Goal: Information Seeking & Learning: Learn about a topic

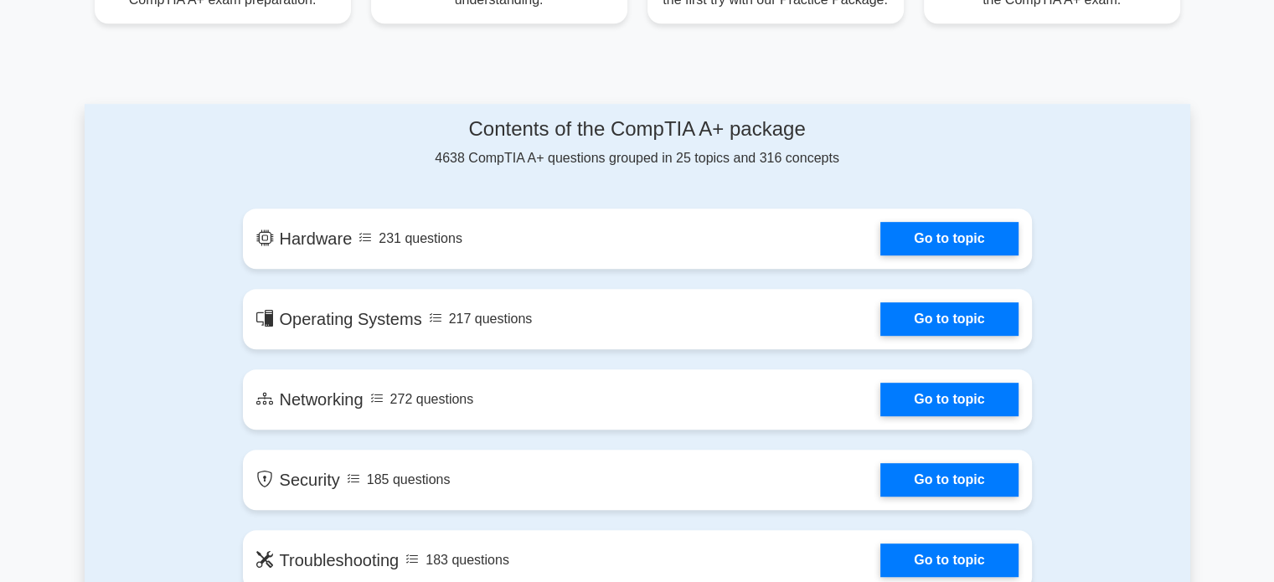
scroll to position [785, 0]
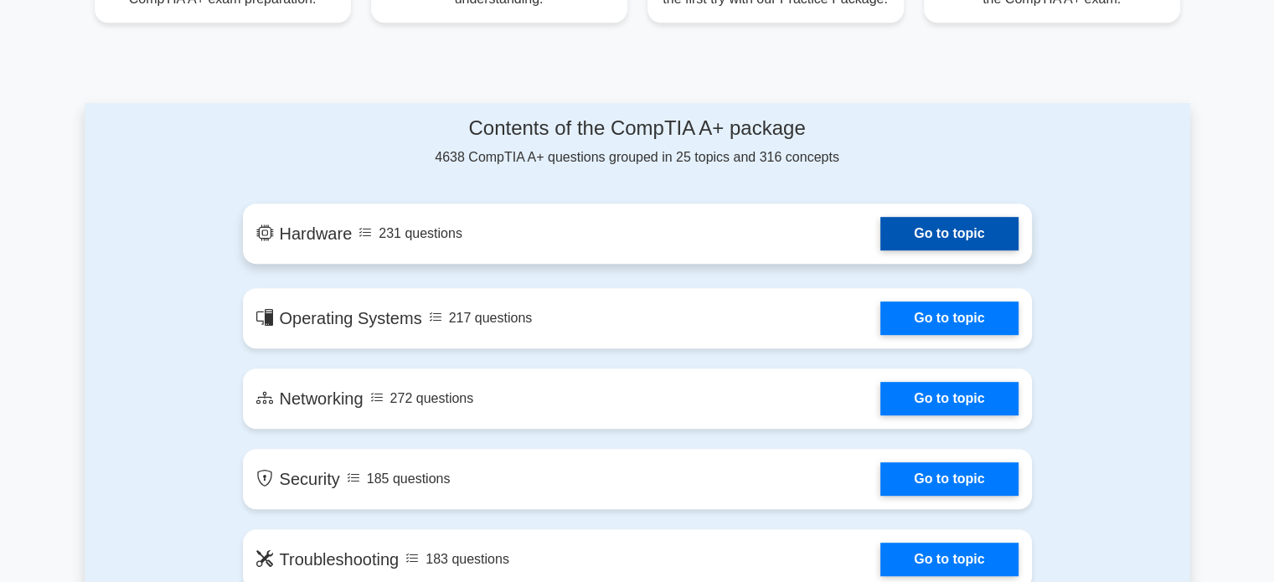
click at [917, 220] on link "Go to topic" at bounding box center [948, 234] width 137 height 34
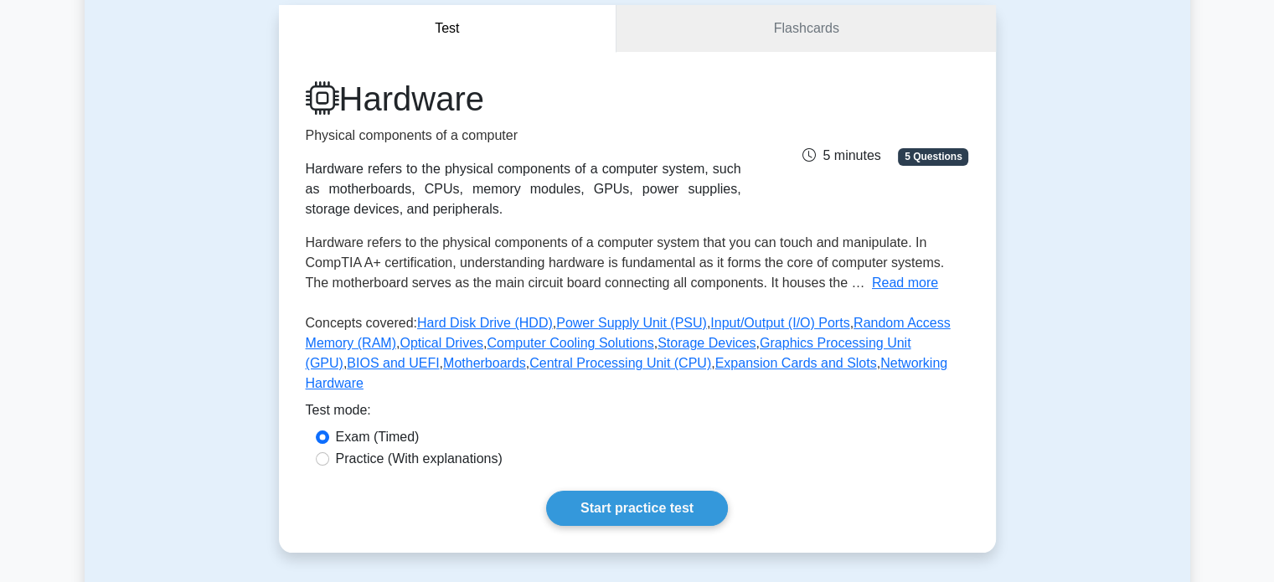
scroll to position [157, 0]
click at [894, 283] on button "Read more" at bounding box center [905, 284] width 66 height 20
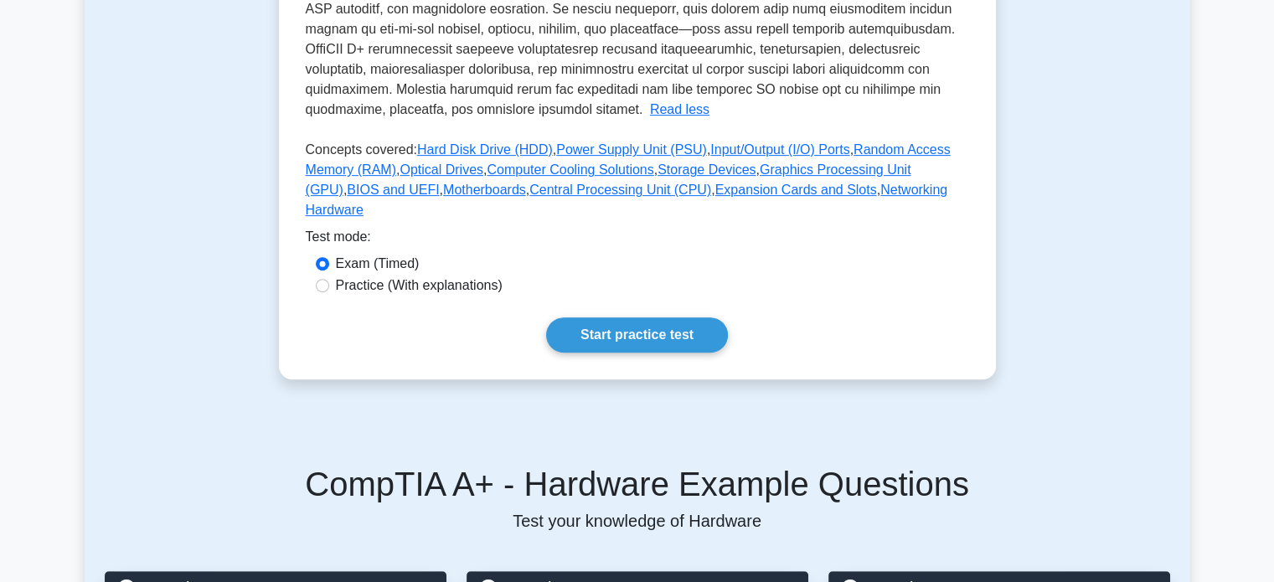
scroll to position [655, 0]
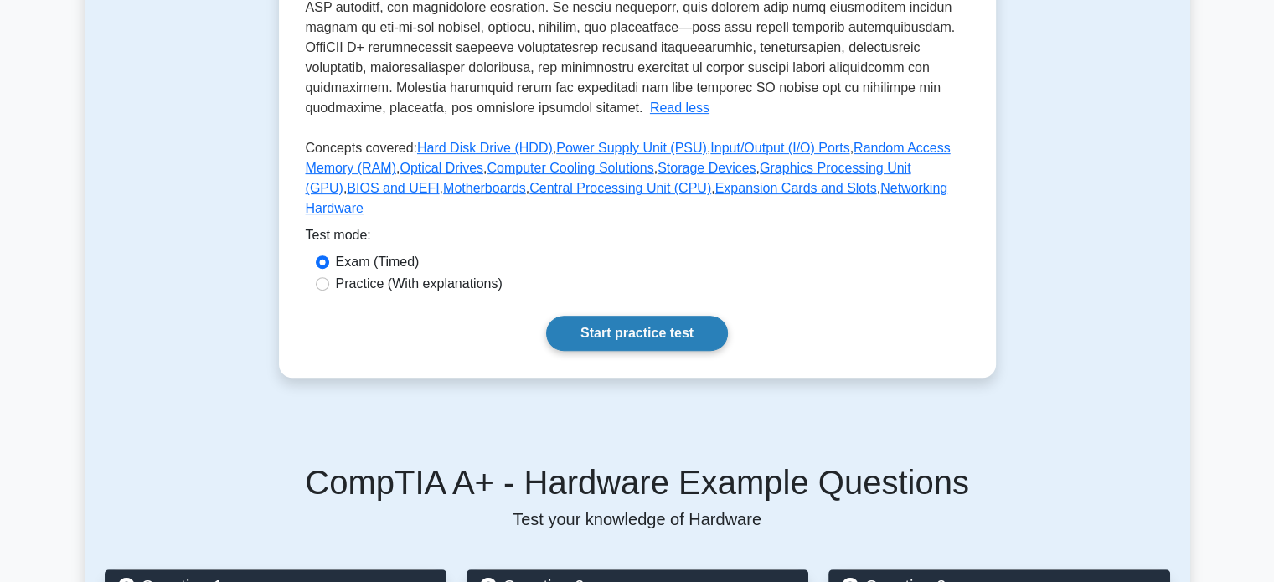
click at [634, 321] on link "Start practice test" at bounding box center [637, 333] width 182 height 35
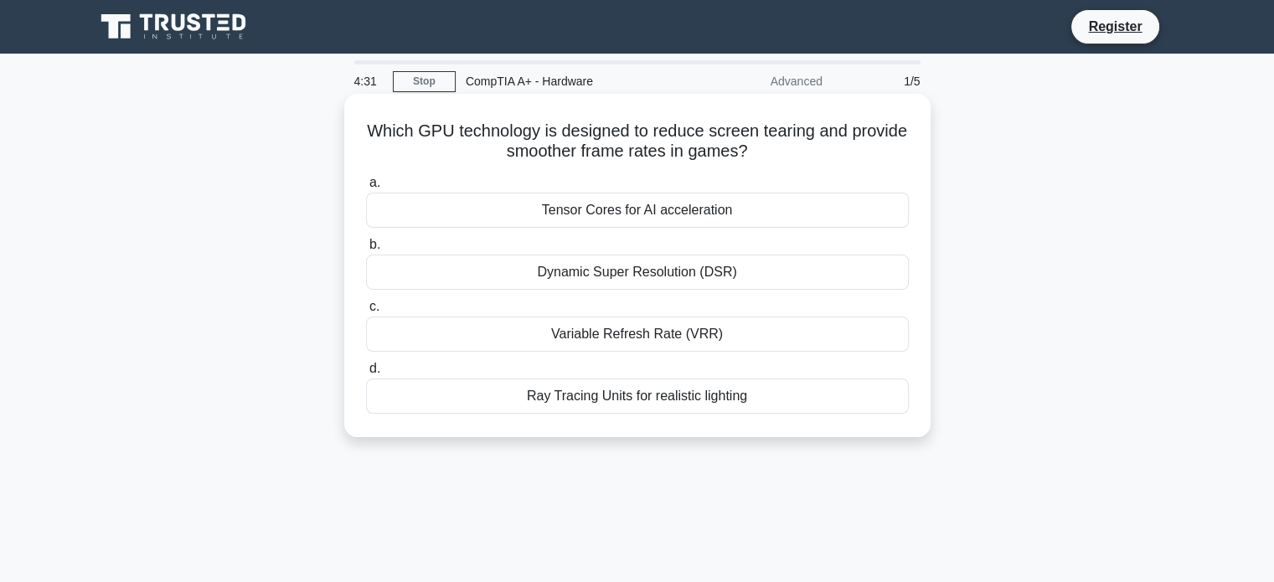
click at [647, 274] on div "Dynamic Super Resolution (DSR)" at bounding box center [637, 272] width 543 height 35
click at [366, 250] on input "b. Dynamic Super Resolution (DSR)" at bounding box center [366, 245] width 0 height 11
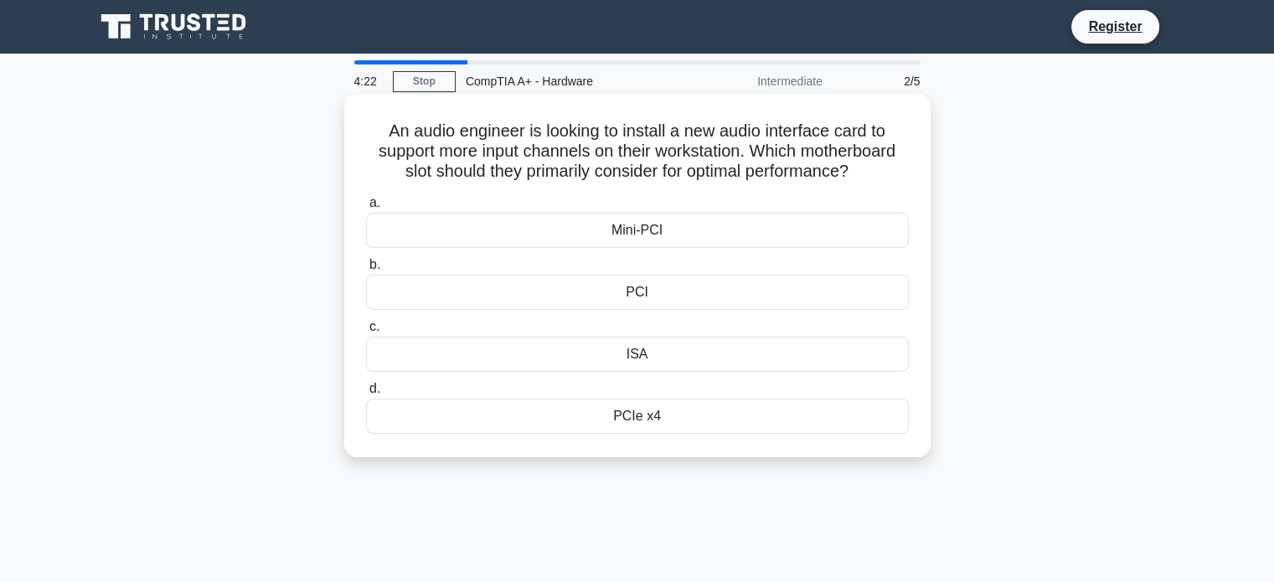
click at [656, 300] on div "PCI" at bounding box center [637, 292] width 543 height 35
click at [366, 271] on input "b. PCI" at bounding box center [366, 265] width 0 height 11
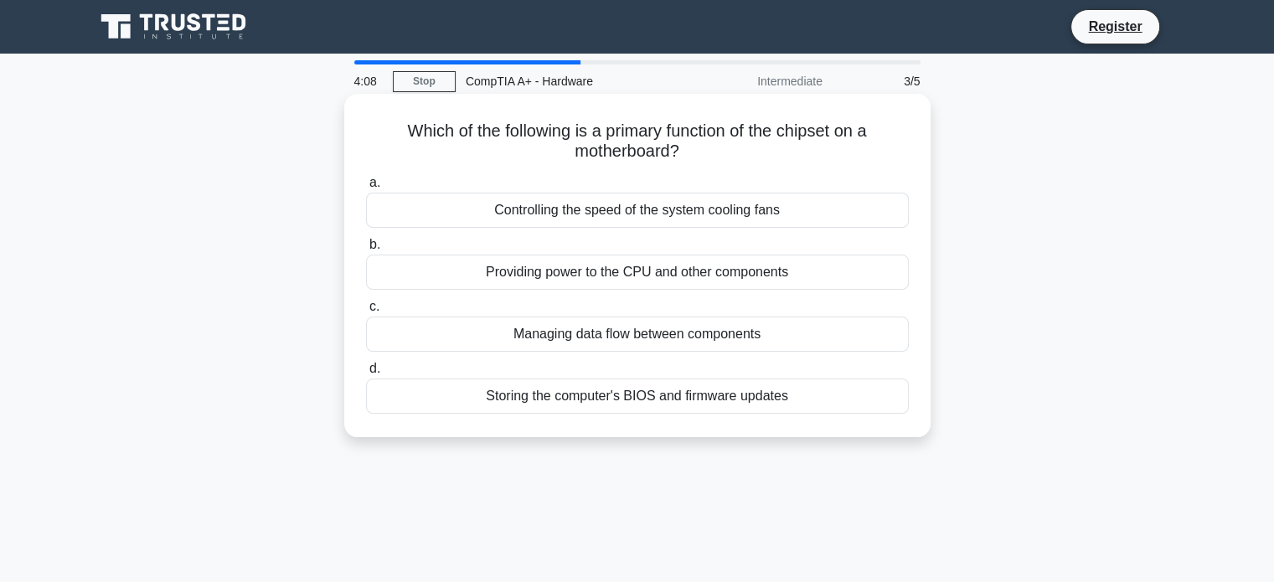
click at [622, 398] on div "Storing the computer's BIOS and firmware updates" at bounding box center [637, 396] width 543 height 35
click at [366, 374] on input "d. Storing the computer's BIOS and firmware updates" at bounding box center [366, 369] width 0 height 11
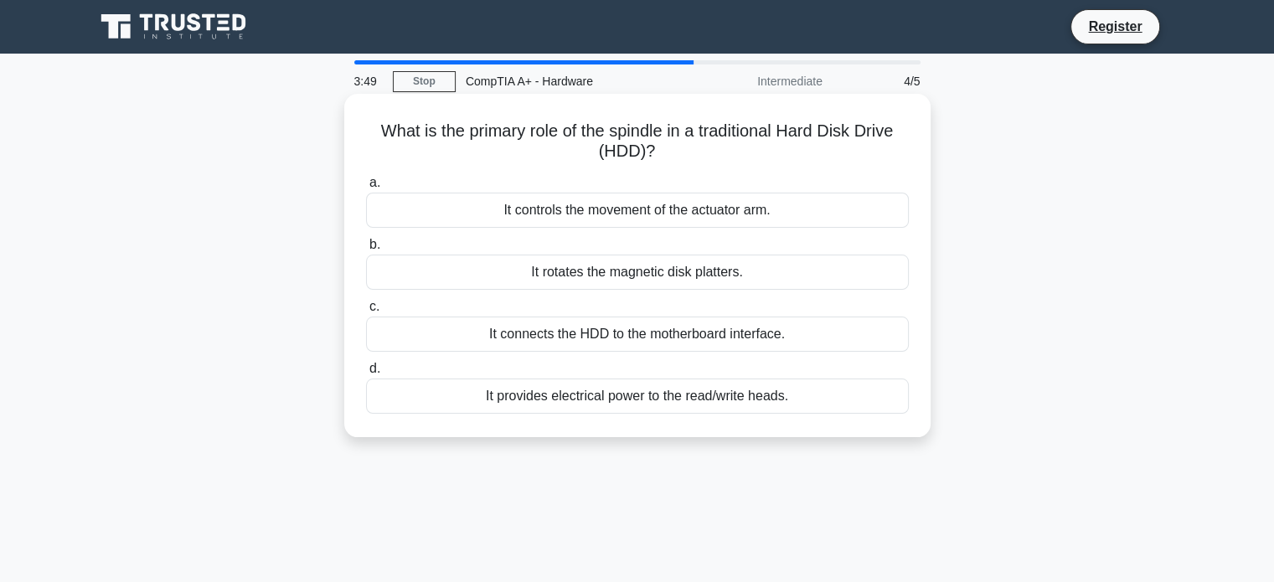
click at [624, 334] on div "It connects the HDD to the motherboard interface." at bounding box center [637, 334] width 543 height 35
click at [366, 312] on input "c. It connects the HDD to the motherboard interface." at bounding box center [366, 307] width 0 height 11
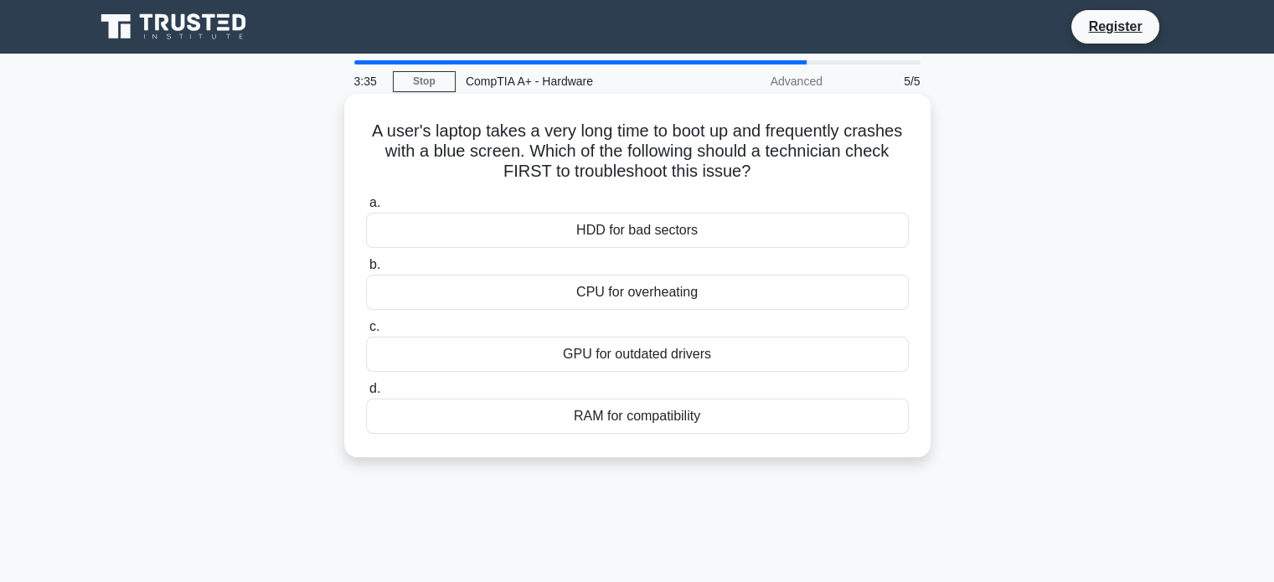
click at [707, 357] on div "GPU for outdated drivers" at bounding box center [637, 354] width 543 height 35
click at [366, 333] on input "c. GPU for outdated drivers" at bounding box center [366, 327] width 0 height 11
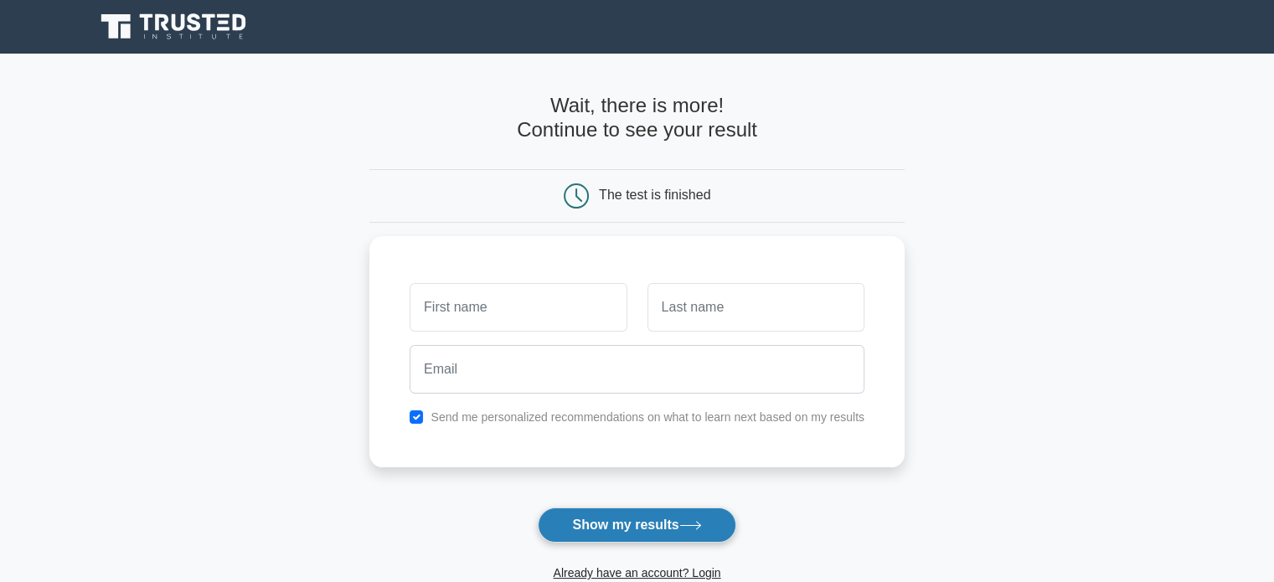
click at [653, 514] on button "Show my results" at bounding box center [637, 525] width 198 height 35
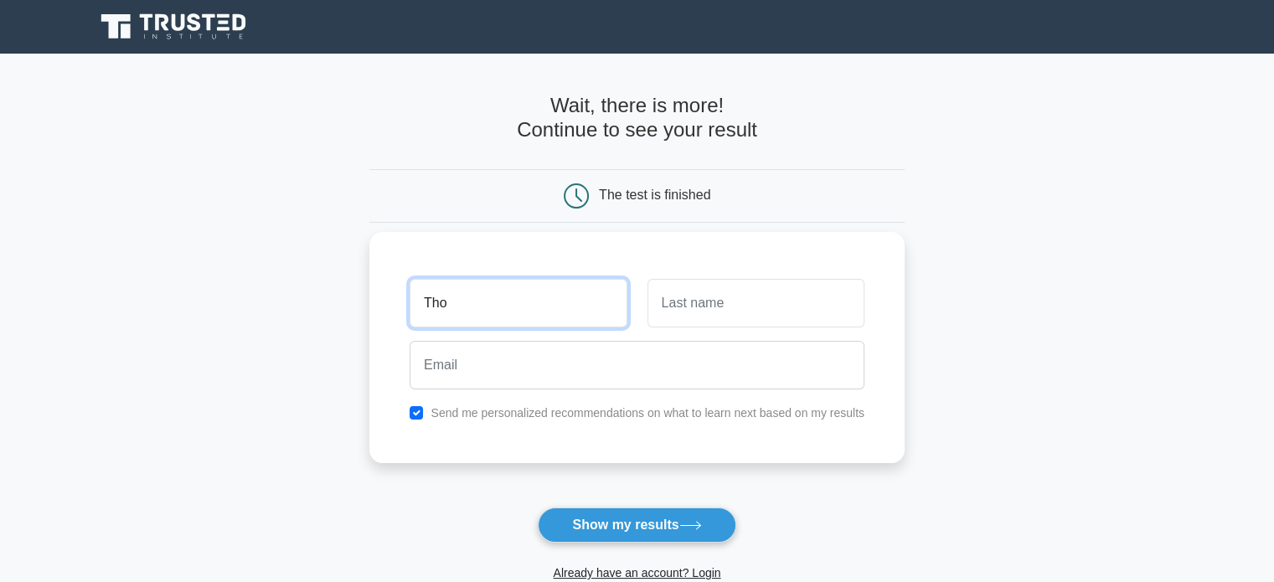
type input "[PERSON_NAME]"
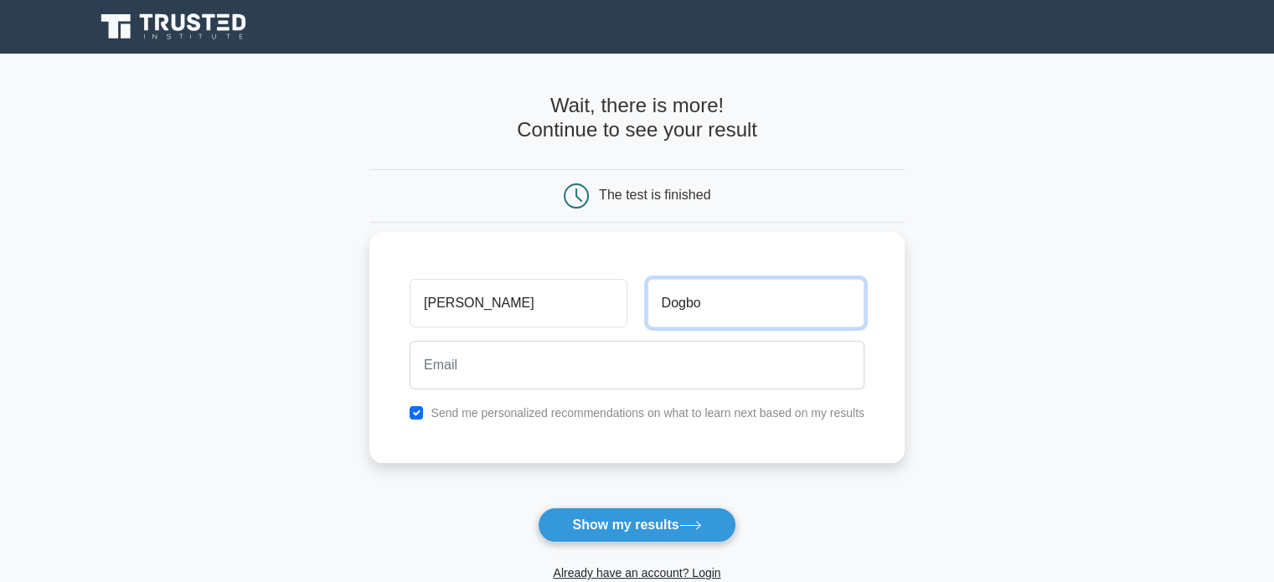
type input "Dogbo"
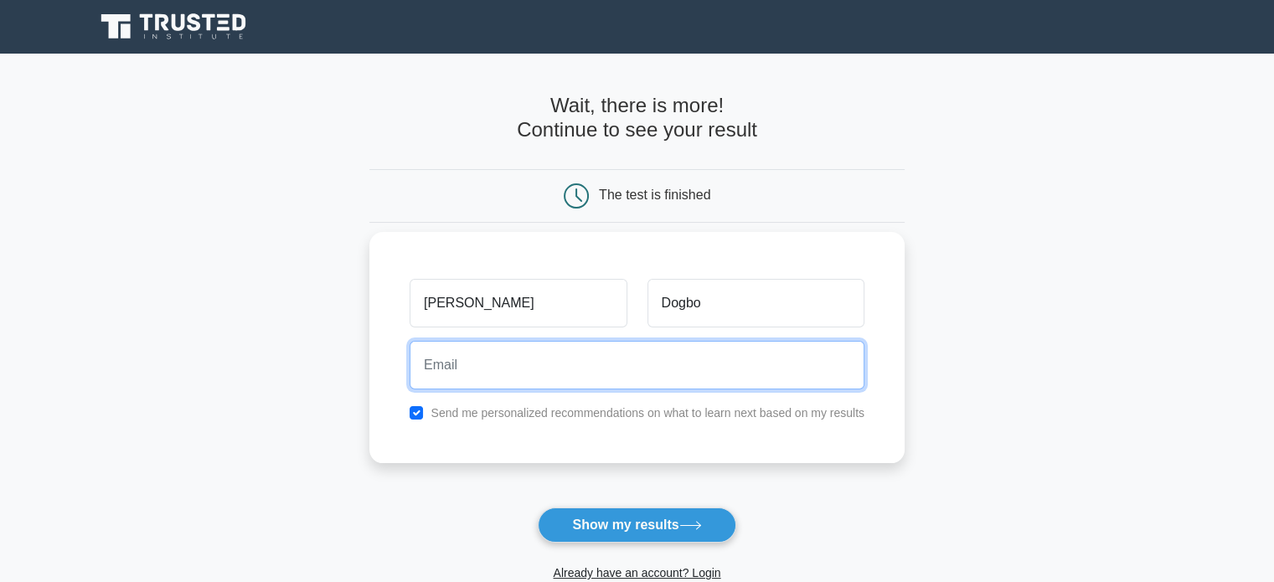
click at [551, 358] on input "email" at bounding box center [637, 365] width 455 height 49
type input "dogbothomas3@gmail.com"
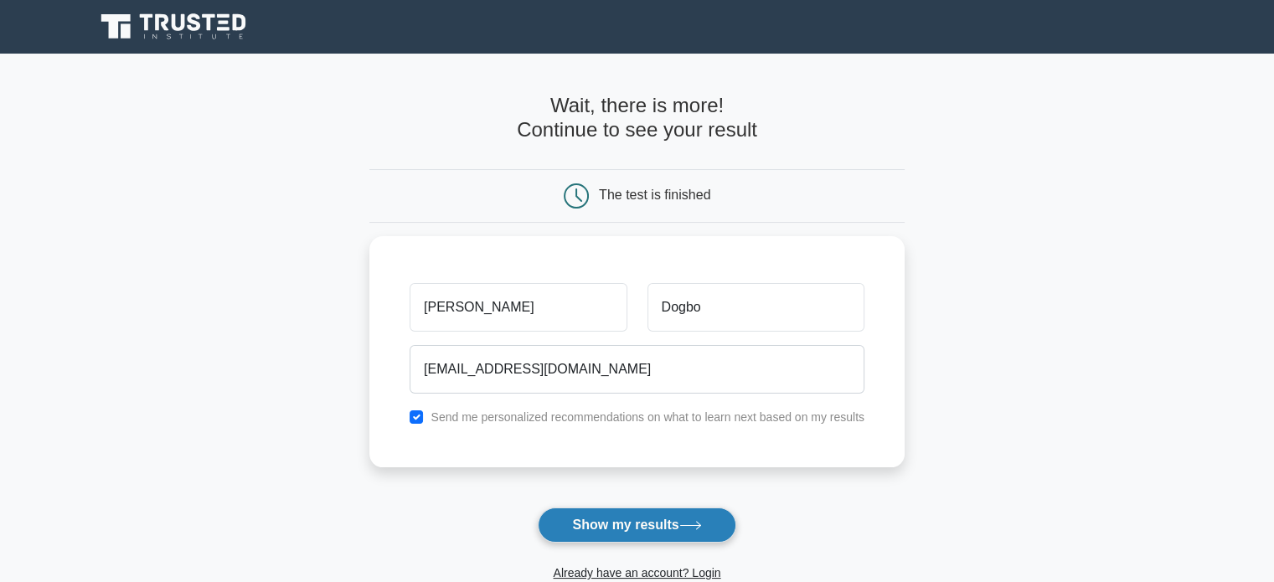
click at [628, 521] on button "Show my results" at bounding box center [637, 525] width 198 height 35
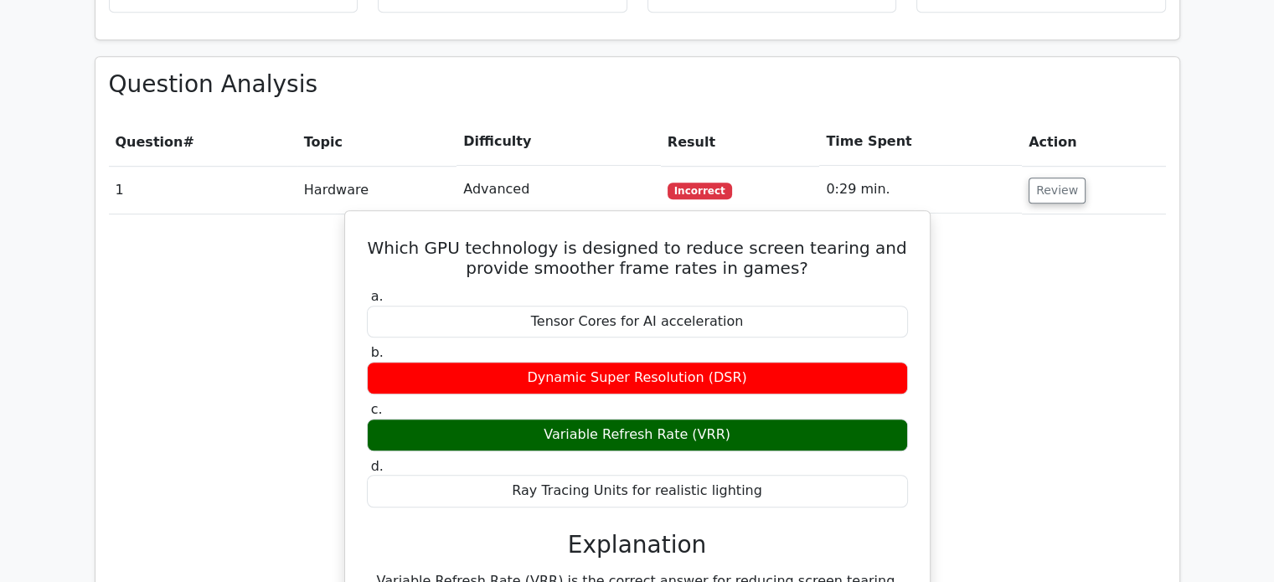
scroll to position [1099, 0]
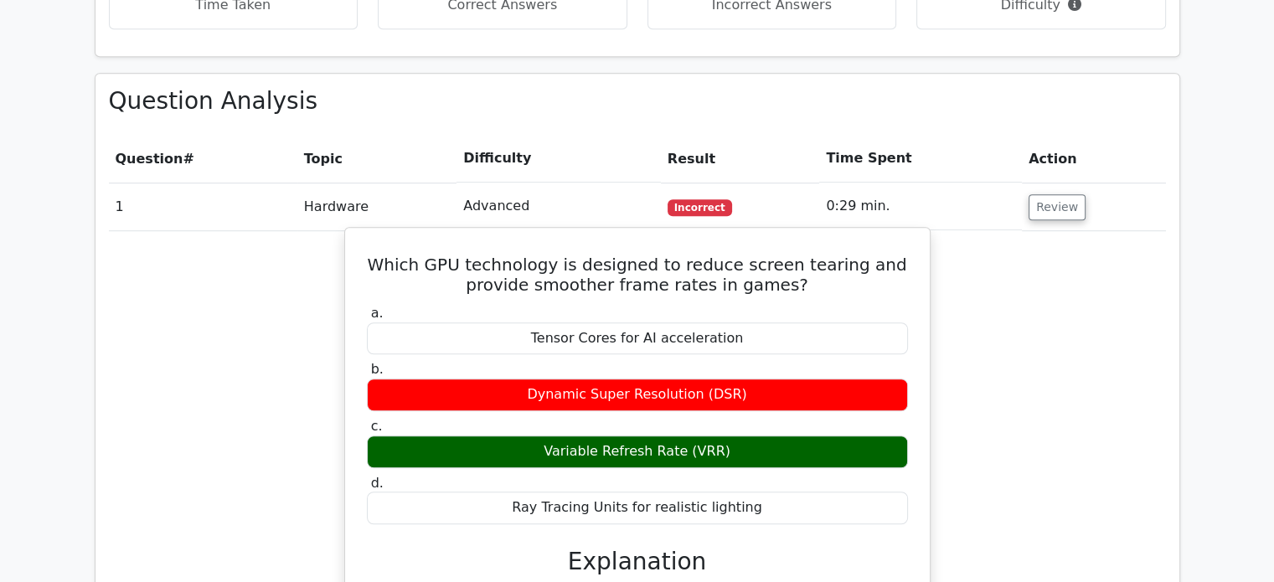
click at [689, 305] on label "a. Tensor Cores for AI acceleration" at bounding box center [637, 330] width 541 height 50
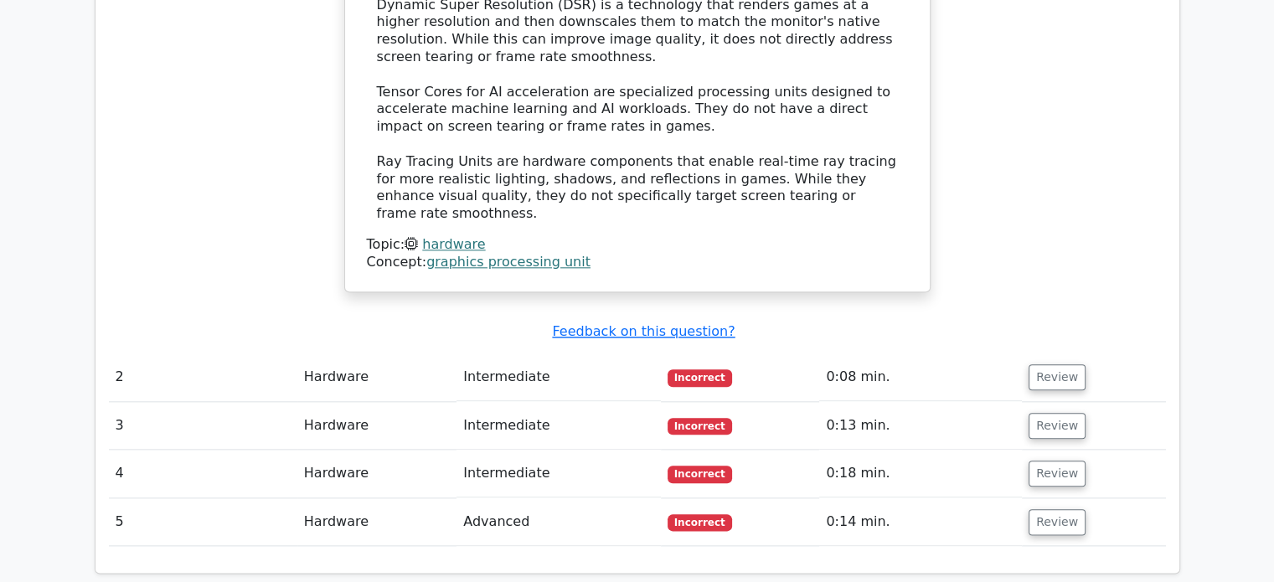
scroll to position [1868, 0]
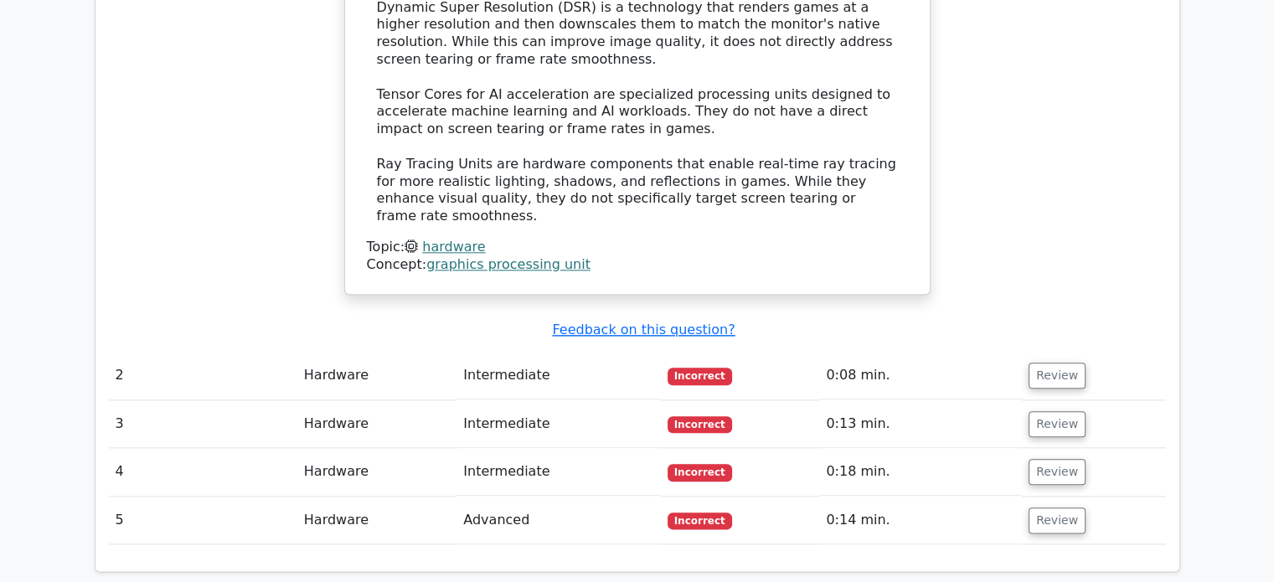
click at [490, 352] on td "Intermediate" at bounding box center [559, 376] width 204 height 48
click at [1035, 363] on button "Review" at bounding box center [1057, 376] width 57 height 26
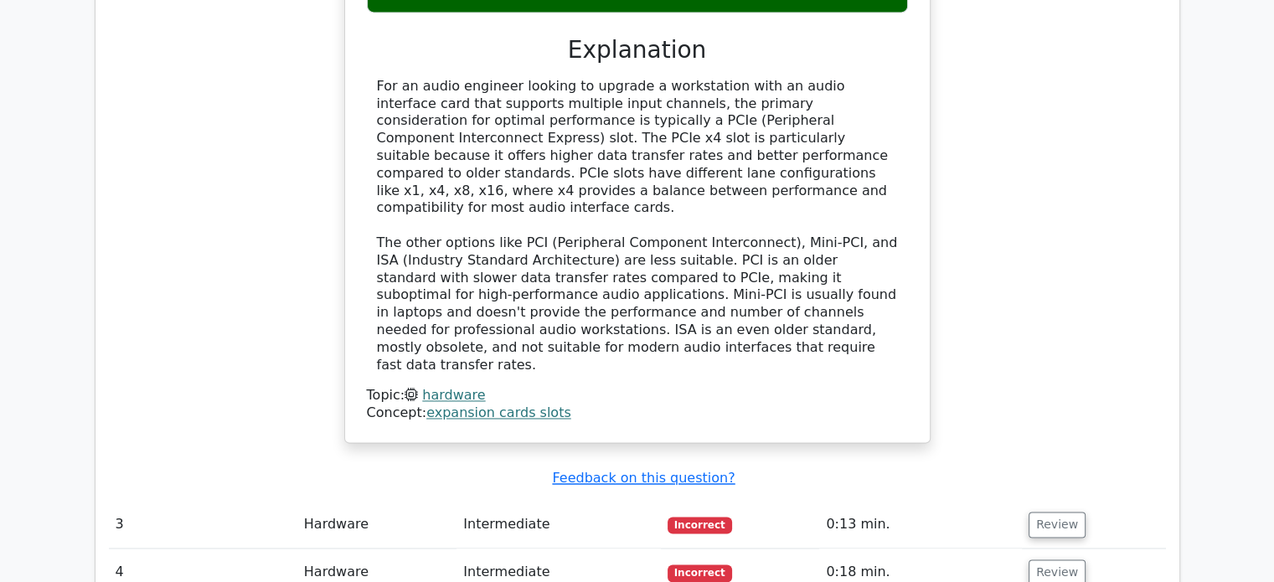
scroll to position [2591, 0]
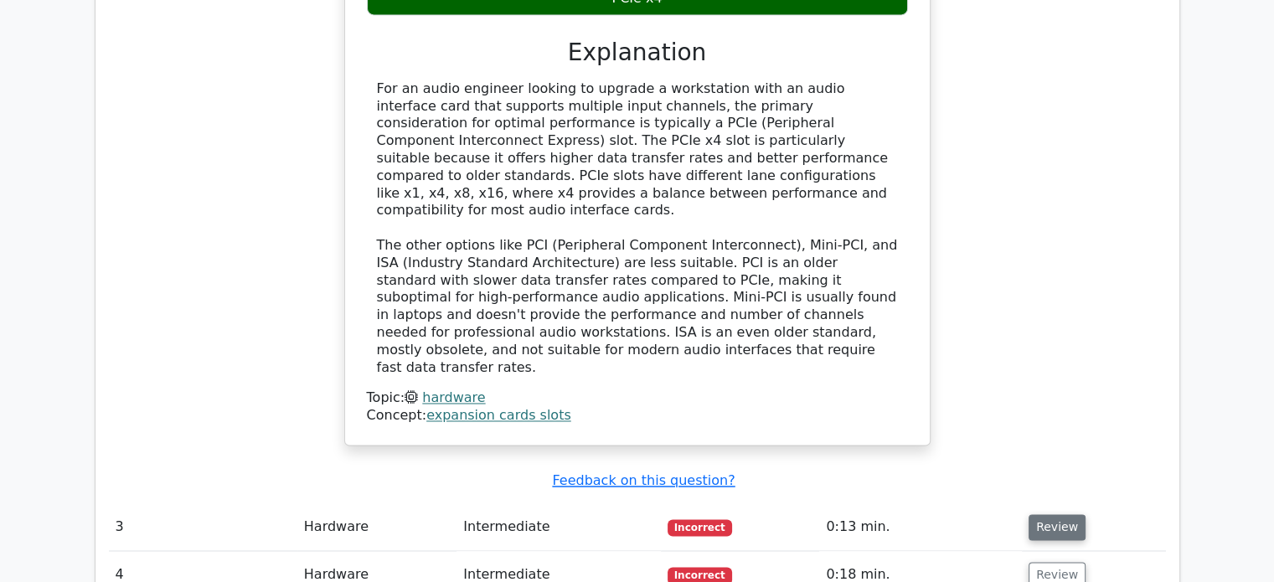
click at [1059, 514] on button "Review" at bounding box center [1057, 527] width 57 height 26
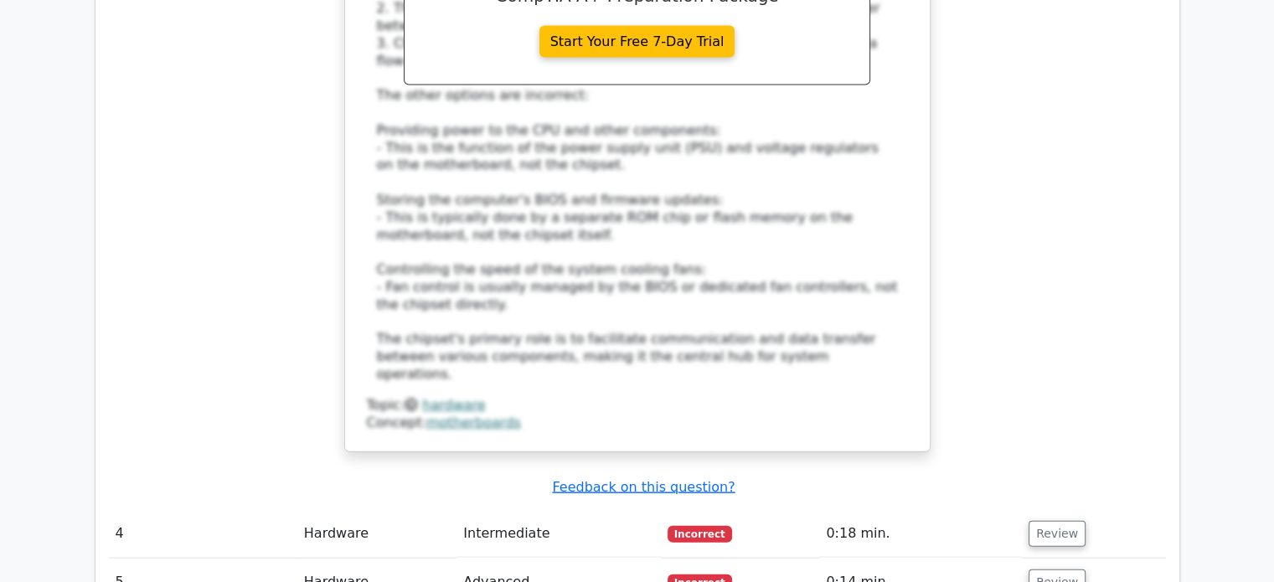
scroll to position [3592, 0]
click at [1051, 521] on button "Review" at bounding box center [1057, 534] width 57 height 26
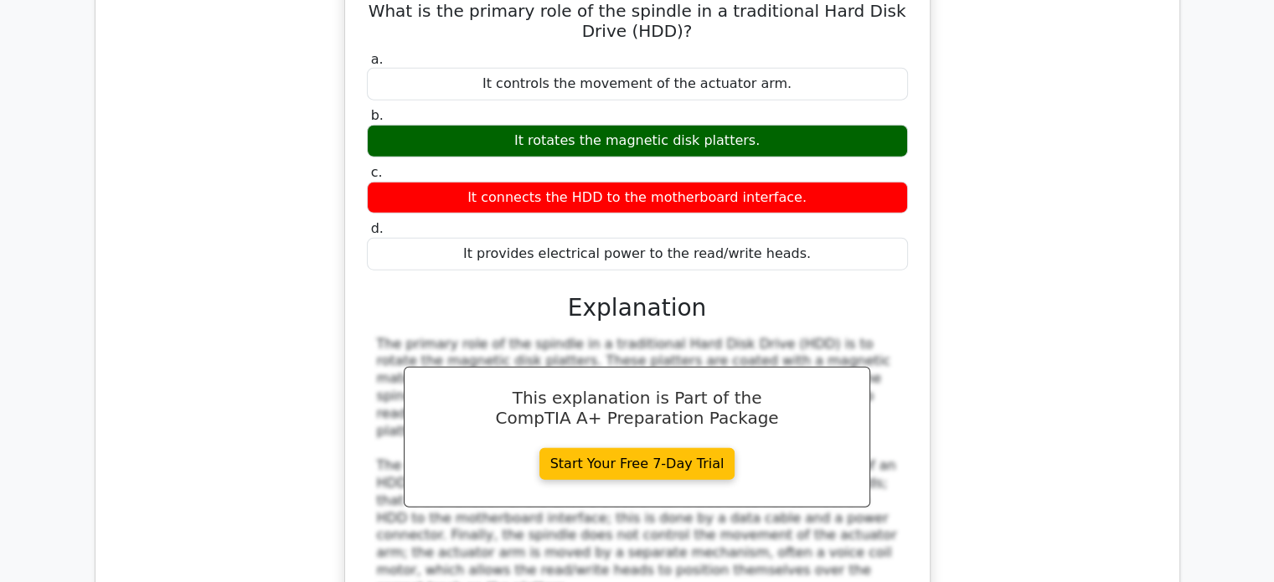
scroll to position [4368, 0]
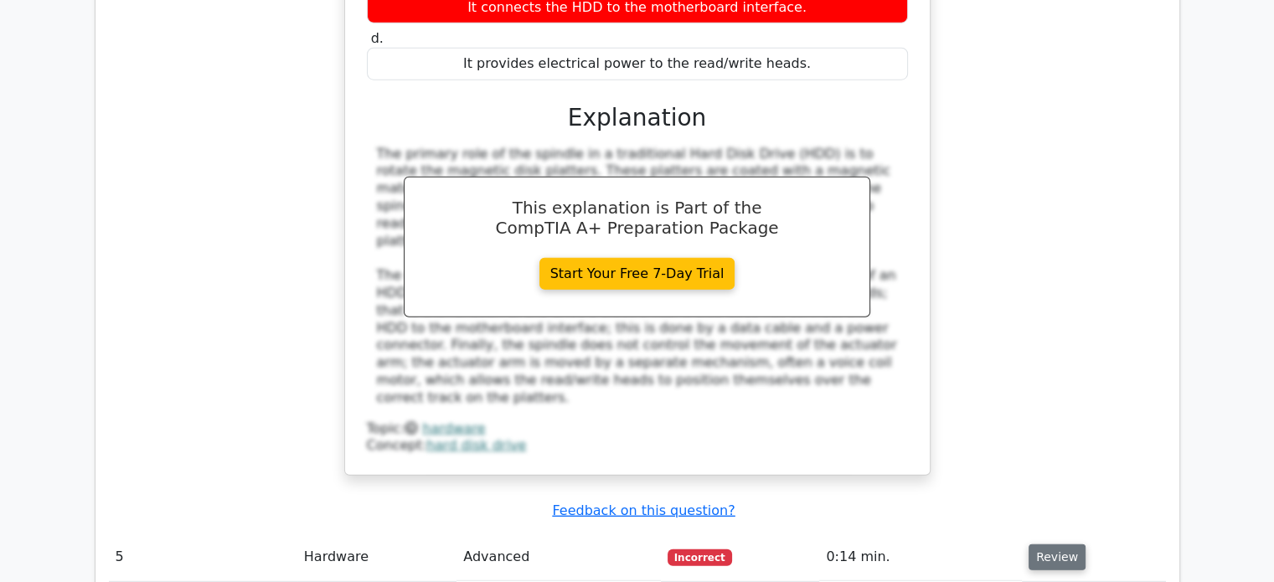
click at [1066, 545] on button "Review" at bounding box center [1057, 558] width 57 height 26
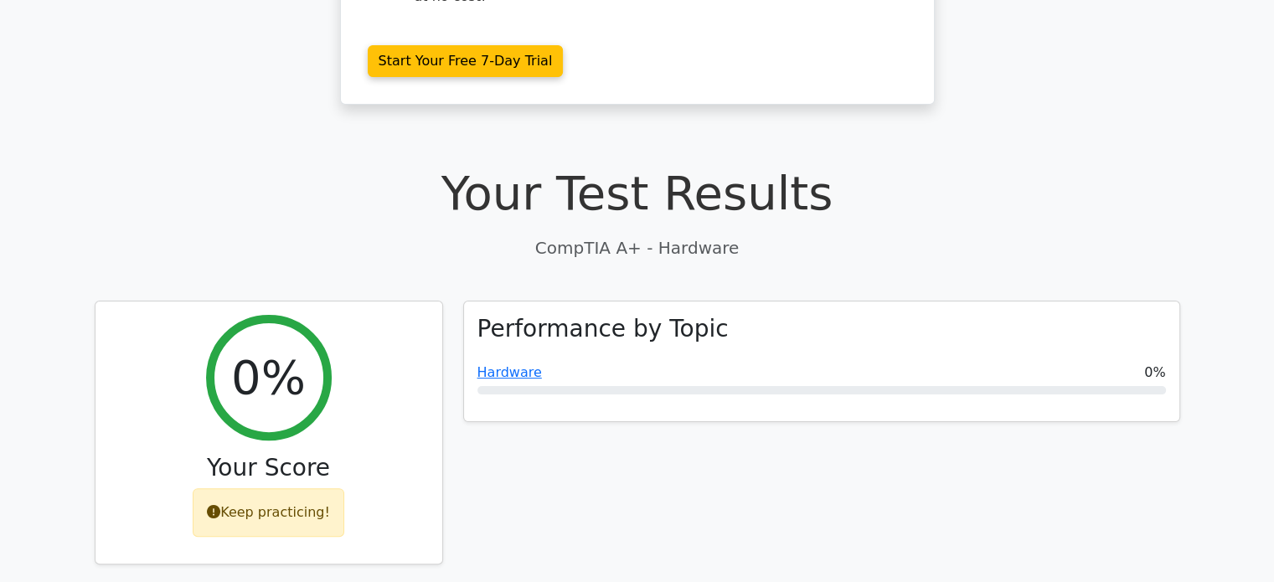
scroll to position [367, 0]
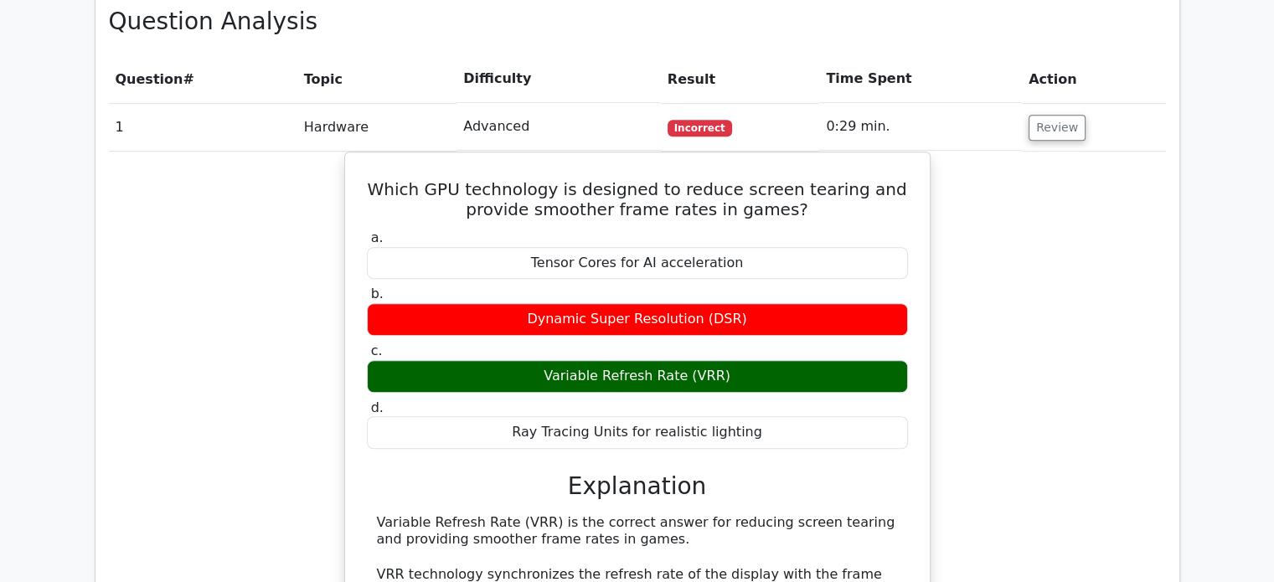
click at [991, 360] on div "Which GPU technology is designed to reduce screen tearing and provide smoother …" at bounding box center [637, 578] width 1057 height 853
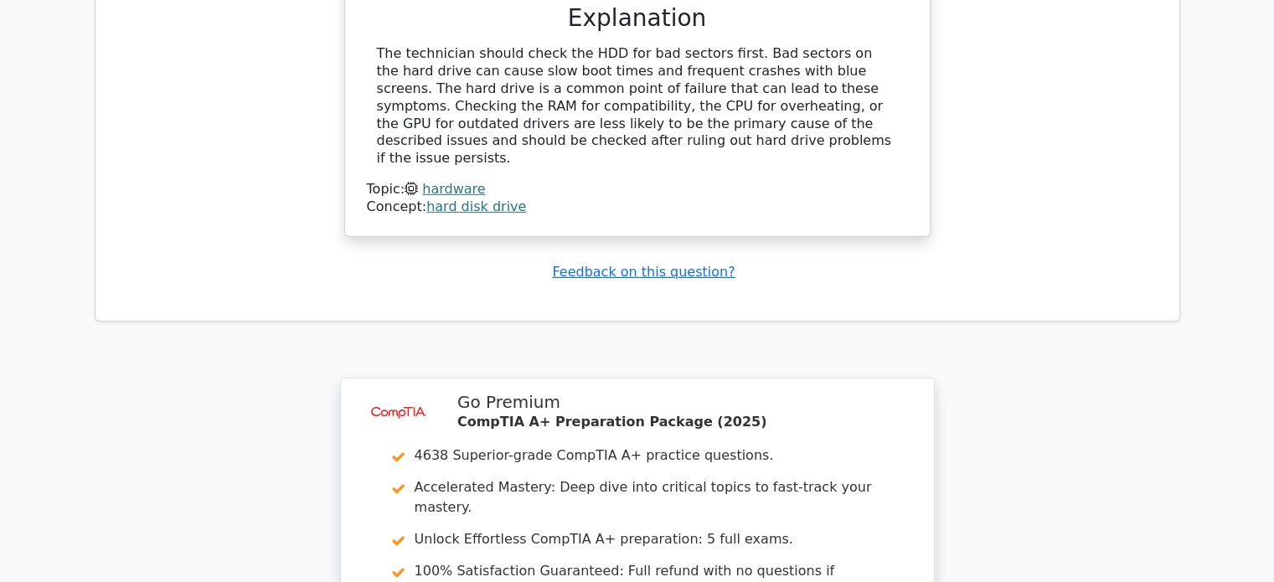
scroll to position [5286, 0]
